Goal: Task Accomplishment & Management: Use online tool/utility

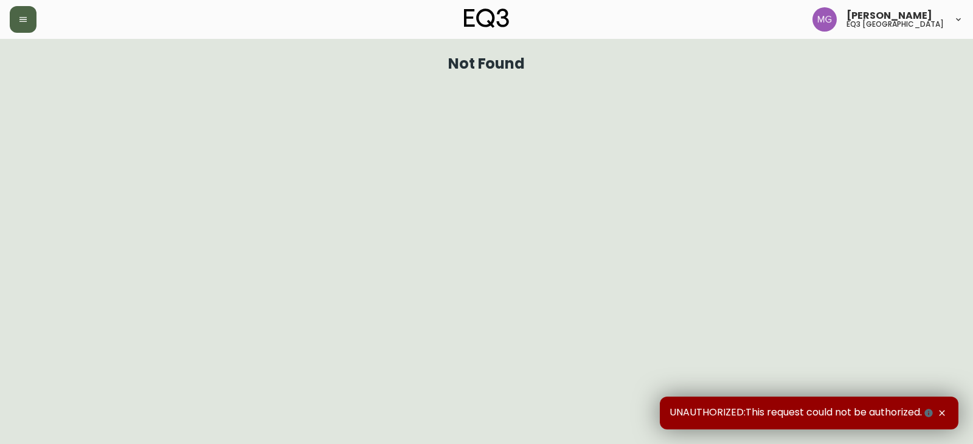
click at [19, 19] on icon "button" at bounding box center [23, 20] width 10 height 10
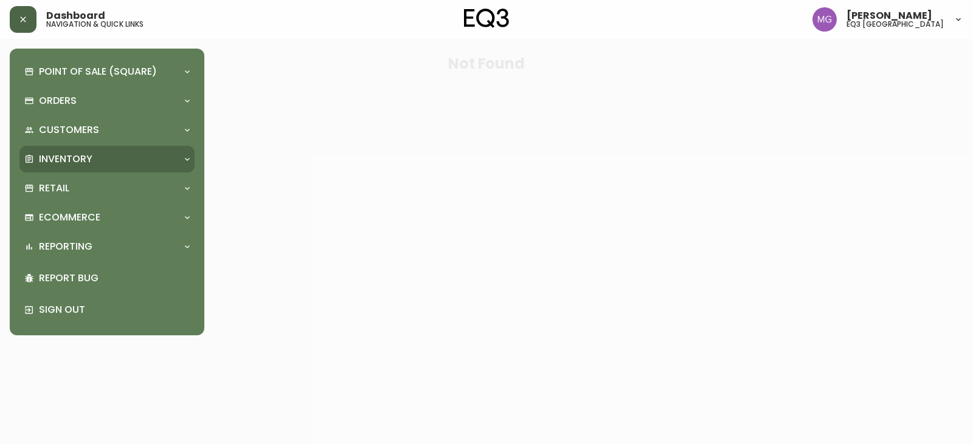
click at [80, 158] on p "Inventory" at bounding box center [66, 159] width 54 height 13
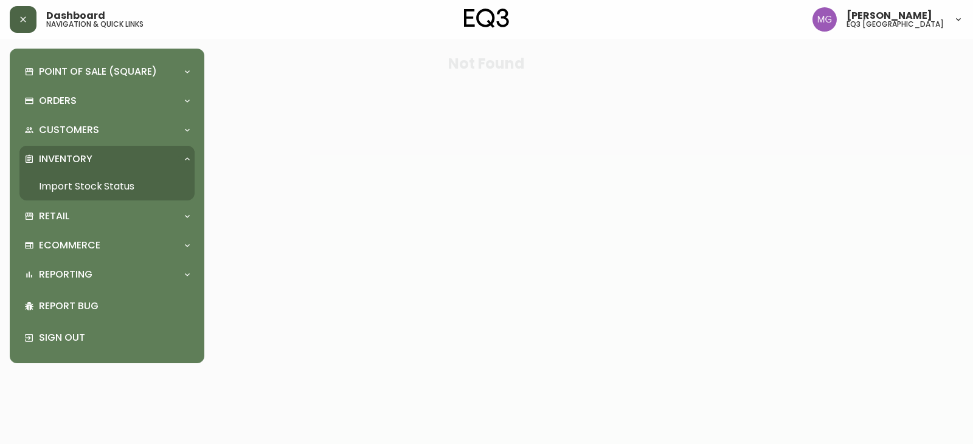
click at [112, 183] on link "Import Stock Status" at bounding box center [106, 187] width 175 height 28
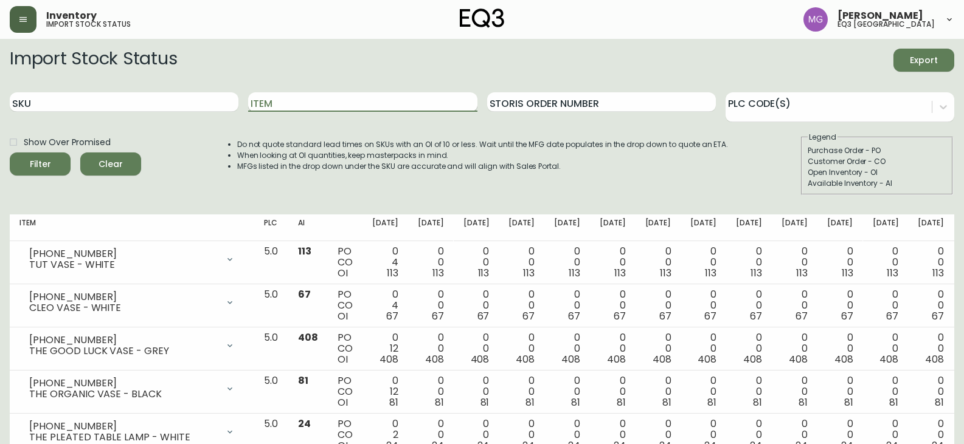
click at [379, 106] on input "Item" at bounding box center [362, 101] width 229 height 19
type input "perrier"
click at [10, 153] on button "Filter" at bounding box center [40, 164] width 61 height 23
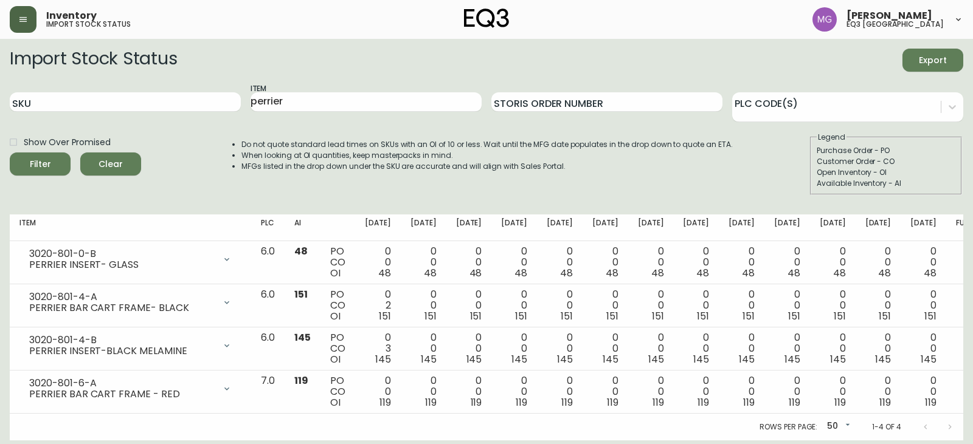
click at [53, 227] on th "Item" at bounding box center [130, 228] width 241 height 27
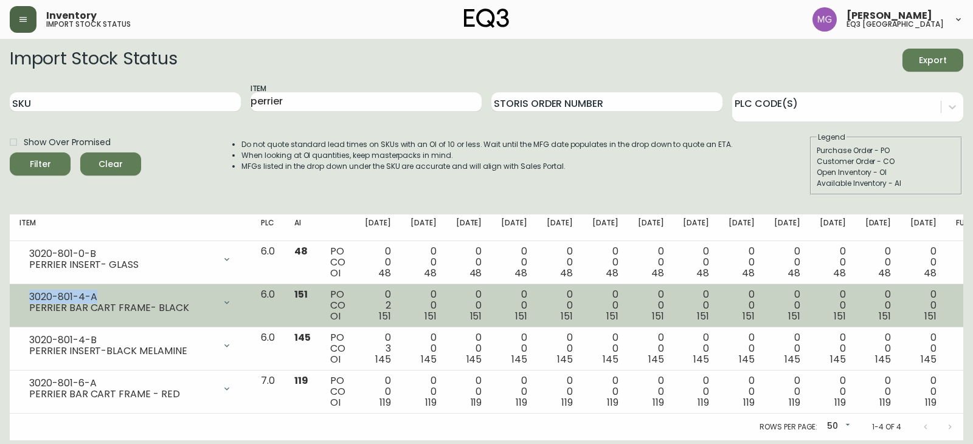
drag, startPoint x: 102, startPoint y: 295, endPoint x: 31, endPoint y: 296, distance: 71.1
click at [31, 296] on div "3020-801-4-A" at bounding box center [121, 297] width 185 height 11
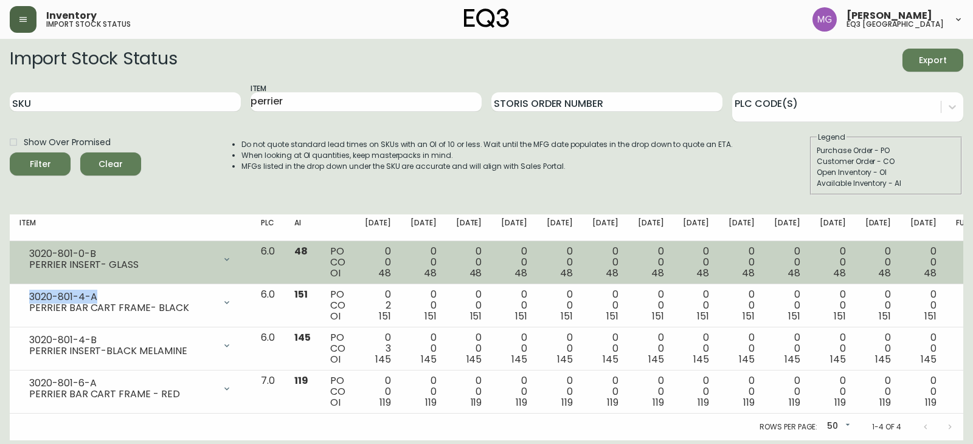
copy div "3020-801-4-A"
